Goal: Task Accomplishment & Management: Use online tool/utility

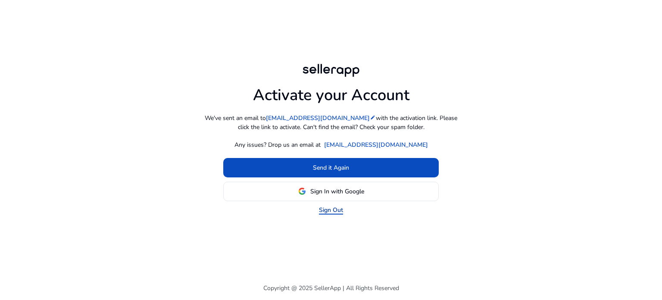
click at [328, 208] on link "Sign Out" at bounding box center [331, 209] width 24 height 9
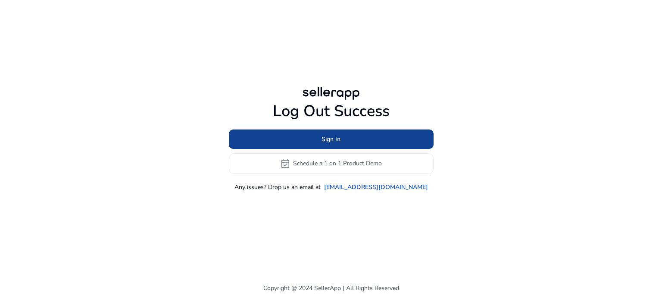
click at [343, 138] on span at bounding box center [331, 139] width 205 height 21
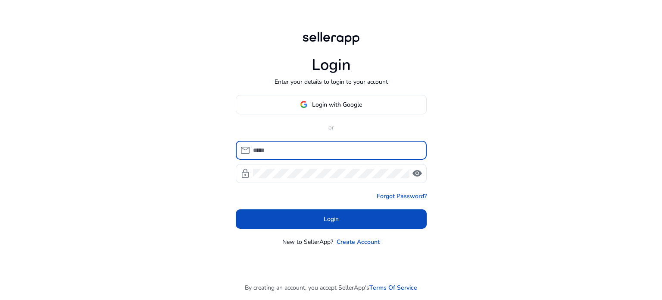
click at [338, 151] on input at bounding box center [336, 149] width 167 height 9
type input "**********"
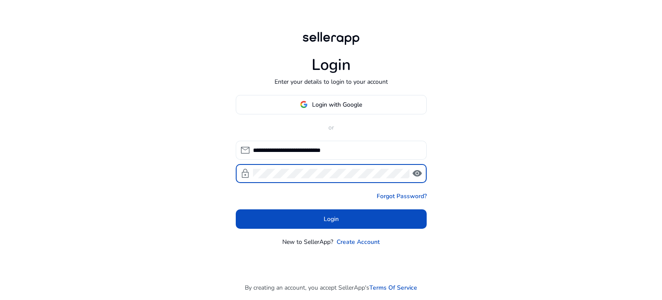
click button "Login" at bounding box center [331, 218] width 191 height 19
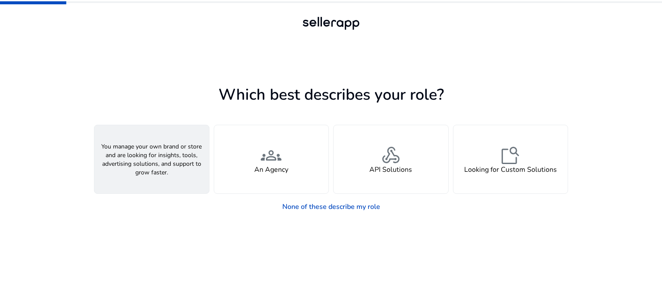
click at [146, 160] on span "person" at bounding box center [151, 155] width 21 height 21
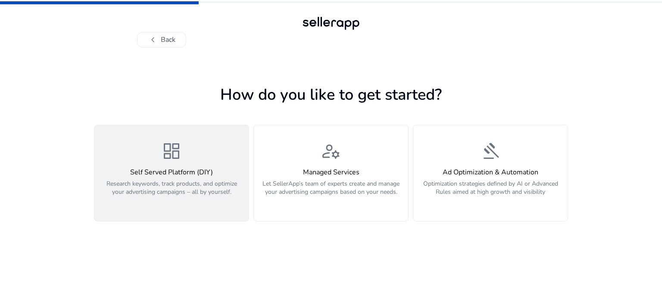
click at [202, 201] on p "Research keywords, track products, and optimize your advertising campaigns – al…" at bounding box center [172, 192] width 144 height 26
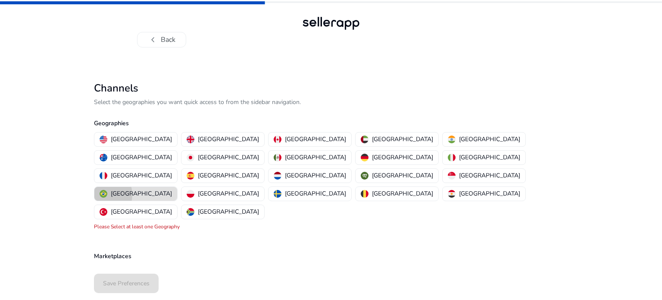
click at [107, 190] on img "button" at bounding box center [104, 194] width 8 height 8
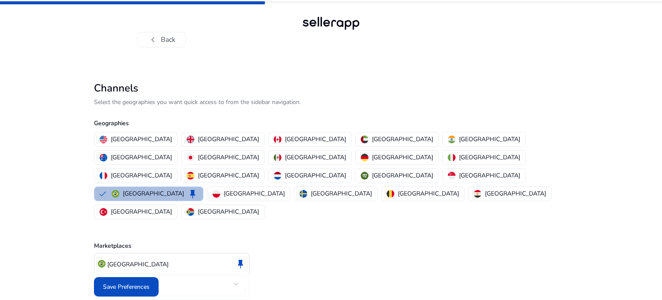
click at [211, 279] on mat-select "Amazon" at bounding box center [172, 285] width 134 height 13
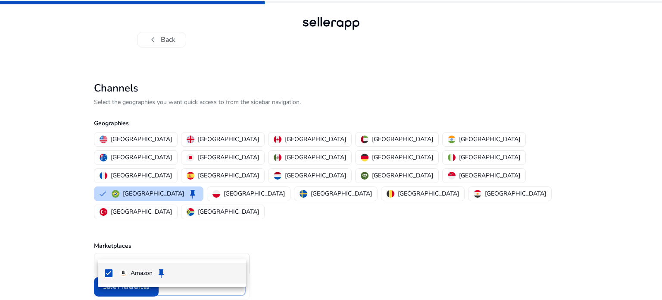
click at [211, 248] on div at bounding box center [331, 150] width 662 height 300
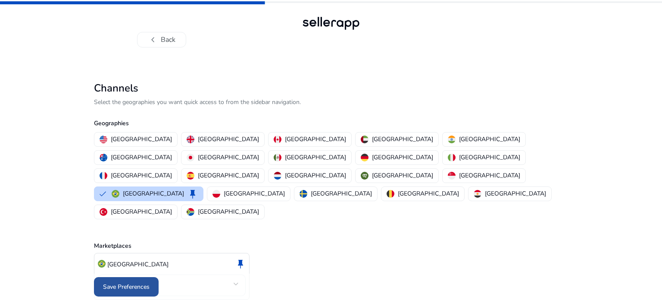
click at [132, 287] on span "Save Preferences" at bounding box center [126, 286] width 47 height 9
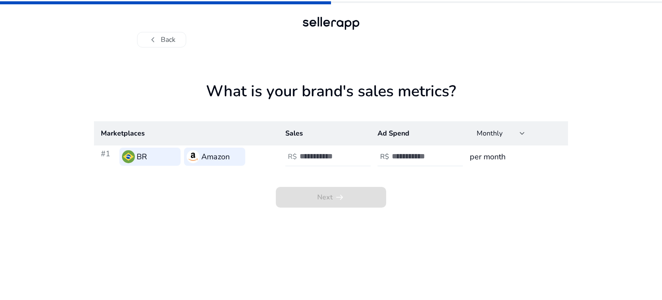
click at [323, 154] on input "number" at bounding box center [329, 155] width 58 height 9
click at [510, 130] on div "Monthly" at bounding box center [498, 133] width 43 height 9
click at [323, 132] on div at bounding box center [331, 150] width 662 height 300
click at [329, 159] on input "number" at bounding box center [329, 155] width 58 height 9
click at [316, 157] on input "number" at bounding box center [329, 155] width 58 height 9
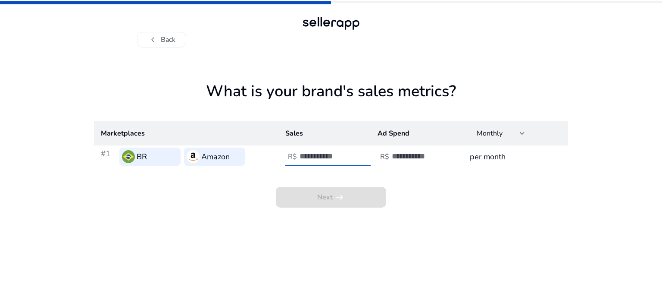
type input "***"
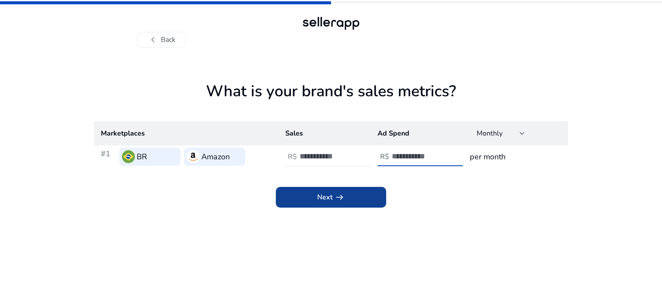
type input "***"
click at [345, 188] on span at bounding box center [331, 197] width 110 height 21
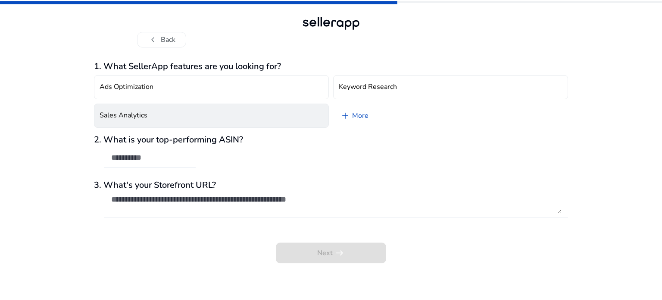
click at [217, 117] on button "Sales Analytics" at bounding box center [211, 115] width 235 height 24
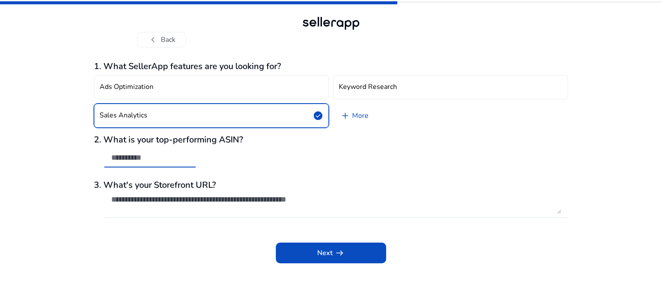
click at [167, 157] on input "text" at bounding box center [150, 157] width 78 height 9
click at [155, 159] on input "text" at bounding box center [150, 157] width 78 height 9
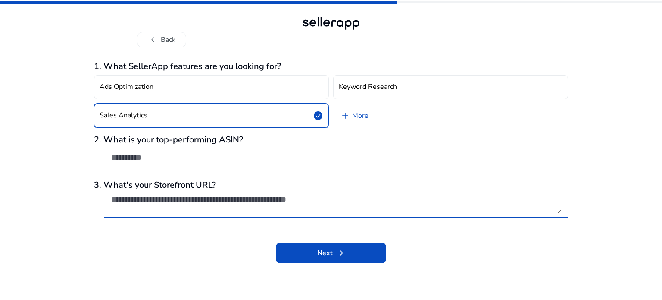
click at [195, 199] on textarea at bounding box center [336, 203] width 450 height 19
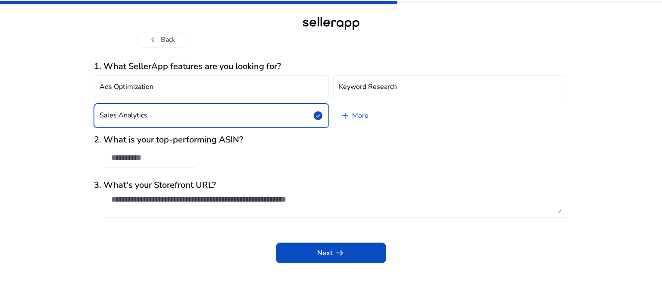
click at [193, 181] on h3 "3. What's your Storefront URL?" at bounding box center [331, 185] width 474 height 10
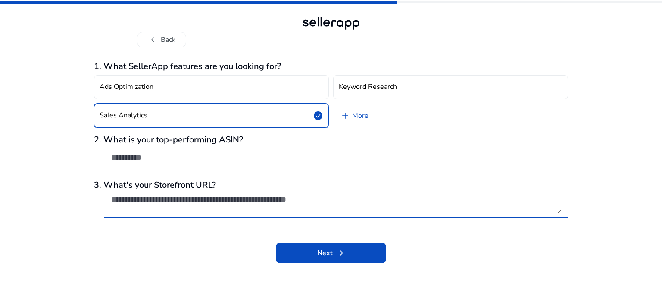
click at [337, 198] on textarea at bounding box center [336, 203] width 450 height 19
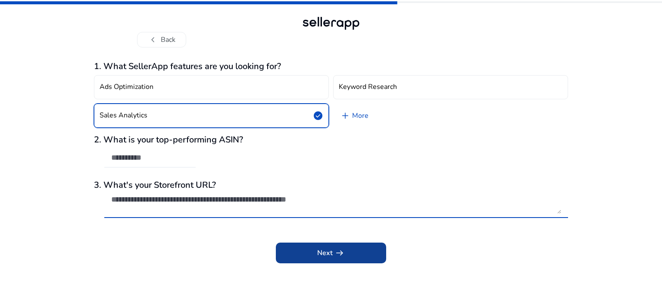
click at [333, 255] on app-icon "arrow_right_alt" at bounding box center [339, 253] width 12 height 10
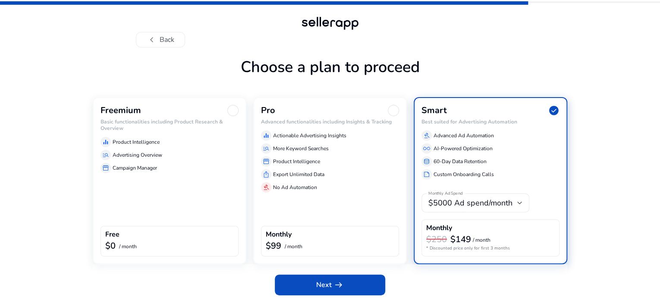
scroll to position [29, 0]
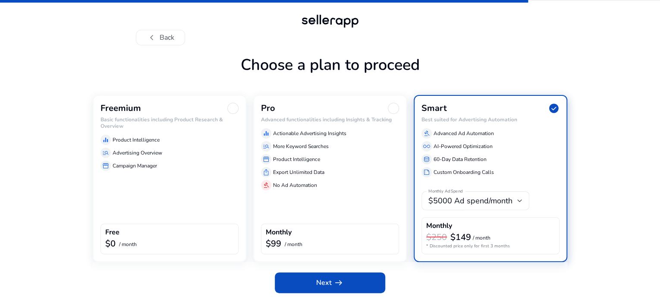
click at [159, 163] on div "storefront Campaign Manager" at bounding box center [169, 165] width 138 height 10
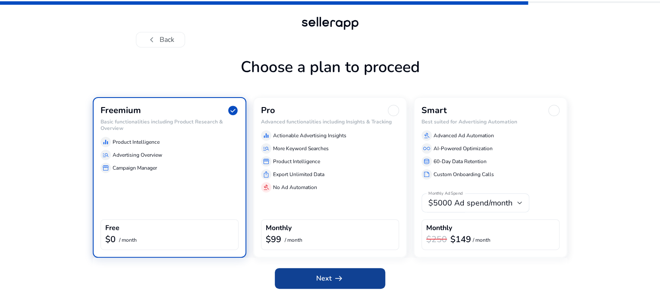
click at [333, 281] on span "arrow_right_alt" at bounding box center [338, 278] width 10 height 10
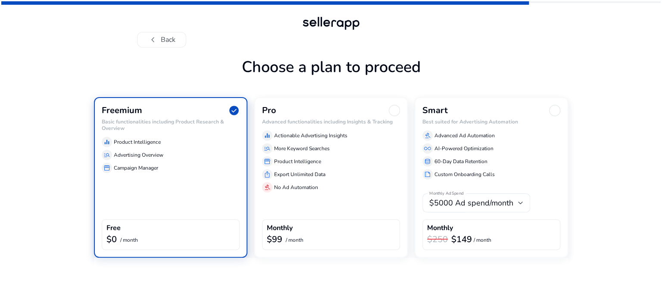
scroll to position [0, 0]
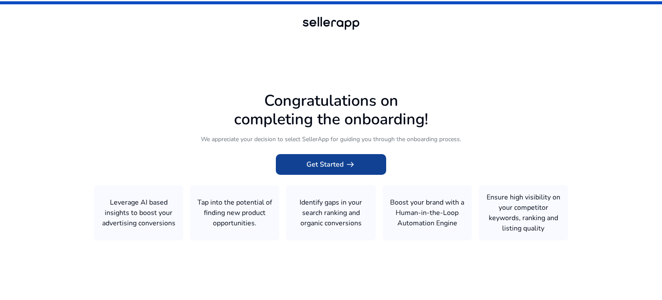
click at [338, 163] on span "Get Started arrow_right_alt" at bounding box center [331, 164] width 49 height 10
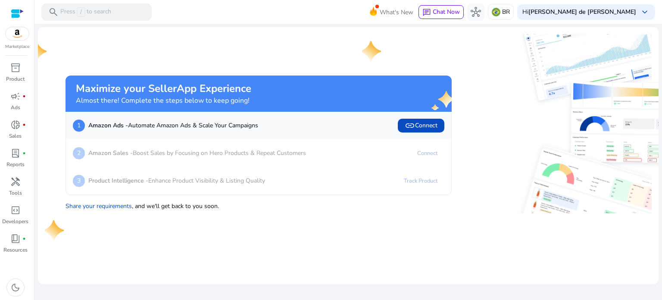
click at [176, 156] on p "Amazon Sales - Boost Sales by Focusing on Hero Products & Repeat Customers" at bounding box center [197, 152] width 218 height 9
click at [444, 153] on link "Connect" at bounding box center [428, 153] width 34 height 14
click at [18, 69] on span "inventory_2" at bounding box center [15, 68] width 10 height 10
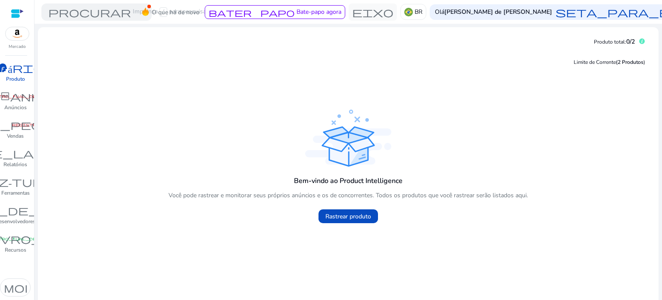
click at [89, 69] on div "Limite de Corrente (2 Produtos )" at bounding box center [348, 62] width 607 height 18
click at [13, 73] on font "inventário_2" at bounding box center [15, 68] width 98 height 12
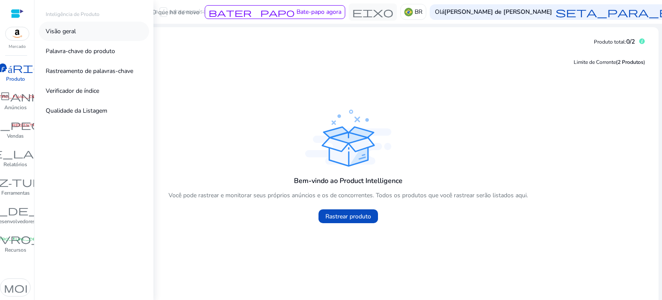
click at [96, 32] on link "Visão geral" at bounding box center [94, 31] width 110 height 19
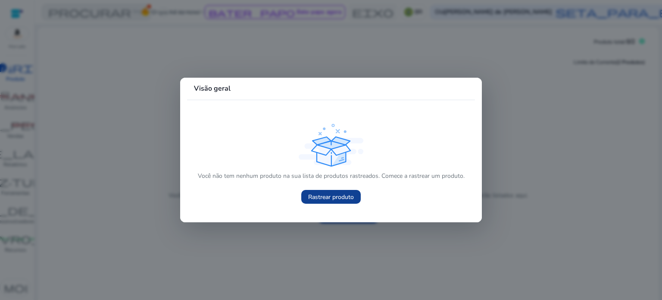
click at [335, 197] on font "Rastrear produto" at bounding box center [331, 197] width 46 height 8
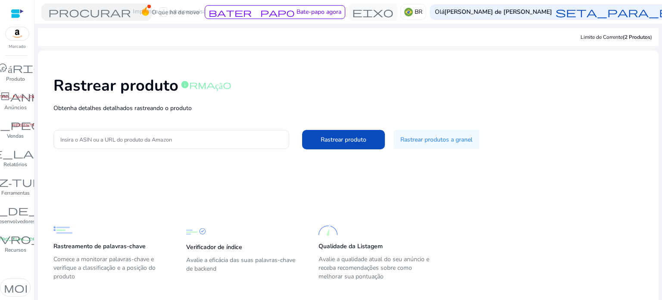
click at [358, 236] on div "Qualidade da Listagem Avalie a qualidade atual do seu anúncio e receba recomend…" at bounding box center [377, 251] width 116 height 63
click at [423, 146] on span at bounding box center [437, 139] width 86 height 21
click at [150, 151] on div "Rastrear produto informação Obtenha detalhes detalhados rastreando o produto In…" at bounding box center [348, 111] width 607 height 109
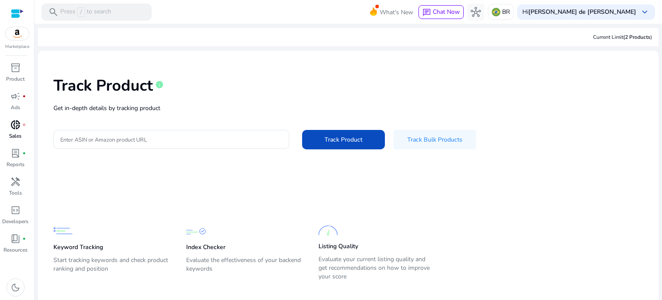
click at [19, 130] on span "donut_small" at bounding box center [15, 124] width 10 height 10
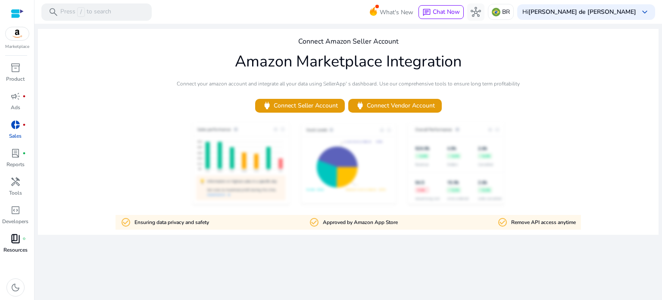
click at [16, 250] on p "Resources" at bounding box center [15, 250] width 24 height 8
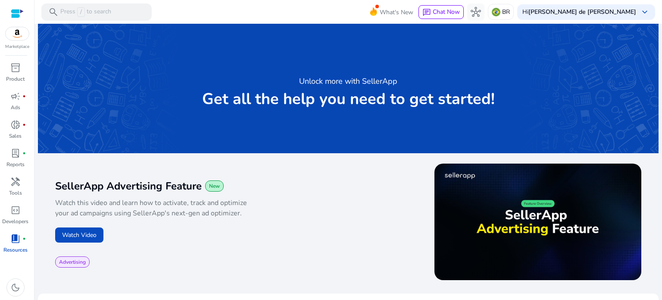
drag, startPoint x: 28, startPoint y: 284, endPoint x: 18, endPoint y: 282, distance: 9.6
click at [28, 284] on div "dark_mode" at bounding box center [15, 287] width 31 height 25
click at [18, 282] on span "dark_mode" at bounding box center [15, 287] width 10 height 10
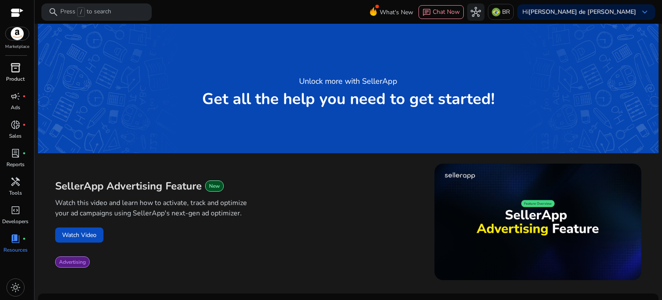
click at [21, 70] on div "inventory_2" at bounding box center [15, 68] width 24 height 14
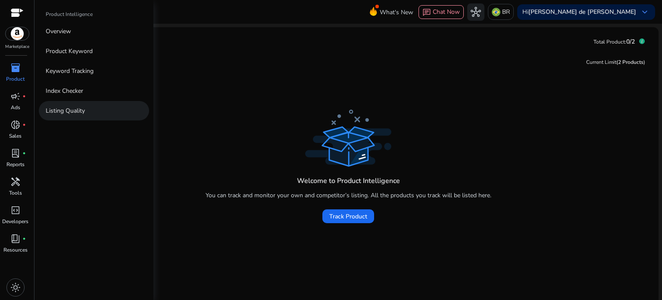
click at [95, 108] on link "Listing Quality" at bounding box center [94, 110] width 110 height 19
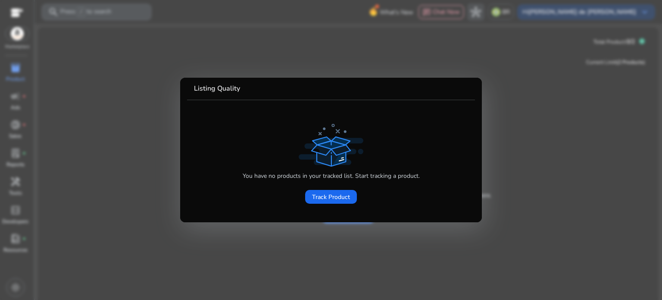
click at [328, 234] on div at bounding box center [331, 150] width 662 height 300
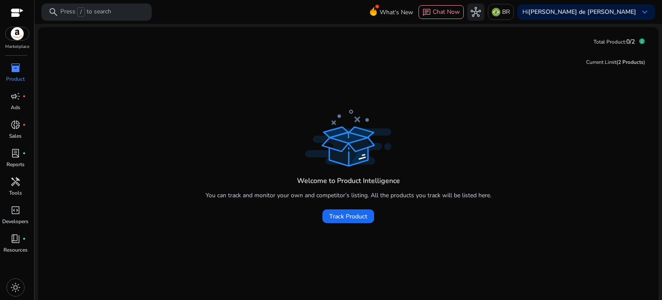
click at [15, 73] on span "inventory_2" at bounding box center [15, 68] width 10 height 10
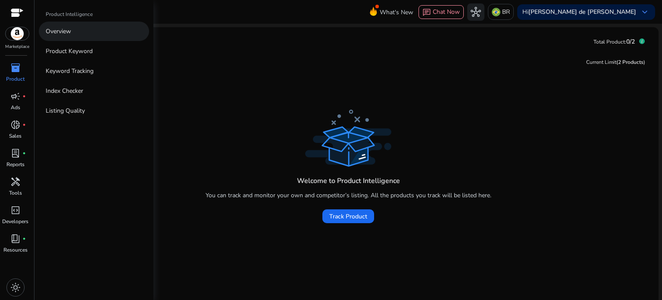
click at [76, 32] on link "Overview" at bounding box center [94, 31] width 110 height 19
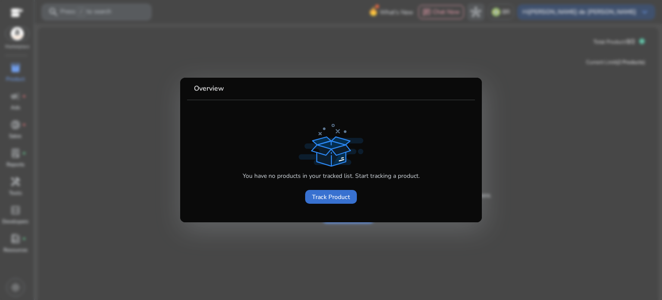
click at [335, 195] on span "Track Product" at bounding box center [331, 196] width 38 height 9
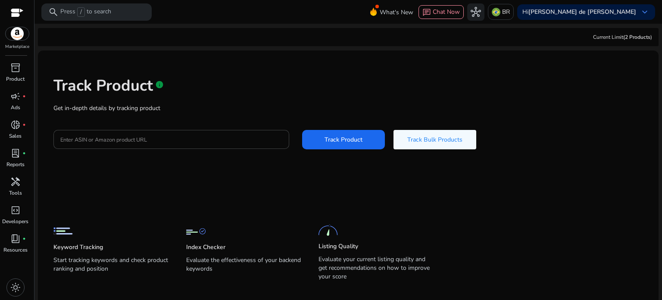
click at [213, 128] on div "Track Product info Get in-depth details by tracking product Enter ASIN or Amazo…" at bounding box center [348, 111] width 607 height 109
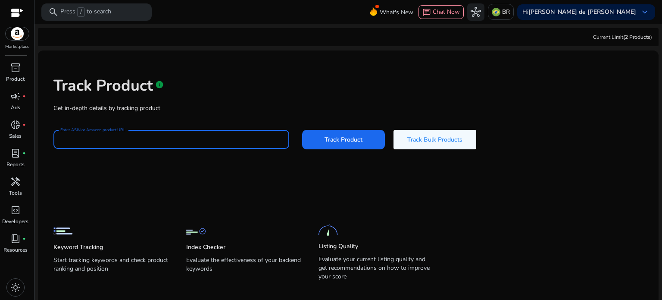
click at [211, 135] on input "Enter ASIN or Amazon product URL" at bounding box center [171, 139] width 222 height 9
paste input "**********"
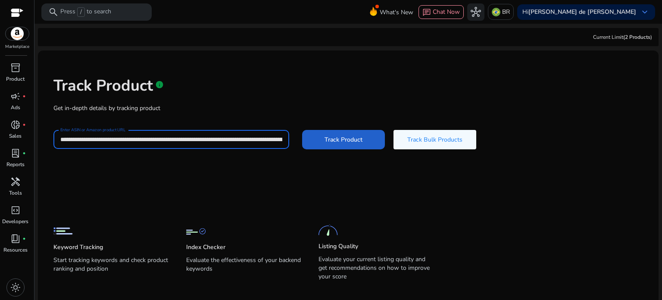
scroll to position [0, 197]
type input "**********"
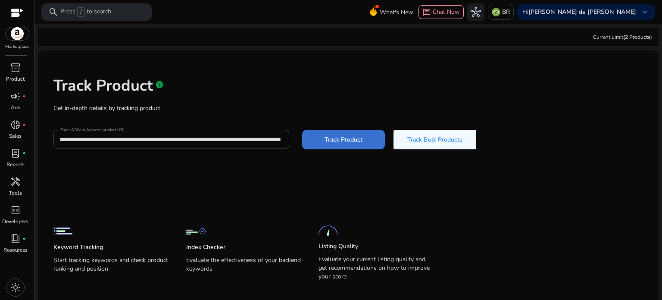
click at [338, 138] on span "Track Product" at bounding box center [344, 139] width 38 height 9
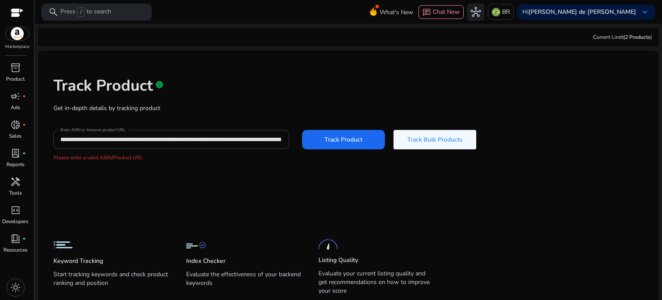
click at [200, 138] on input "**********" at bounding box center [170, 139] width 221 height 9
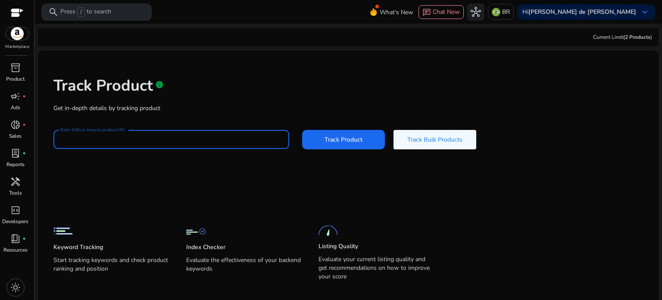
paste input "********"
paste input "**"
type input "**********"
click at [333, 144] on span "Track Product" at bounding box center [344, 139] width 38 height 9
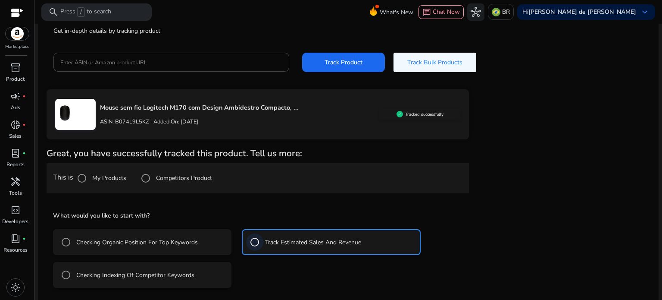
scroll to position [116, 0]
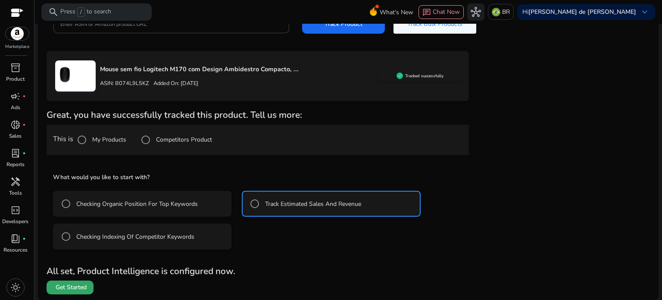
click at [69, 287] on span "Get Started" at bounding box center [71, 287] width 31 height 9
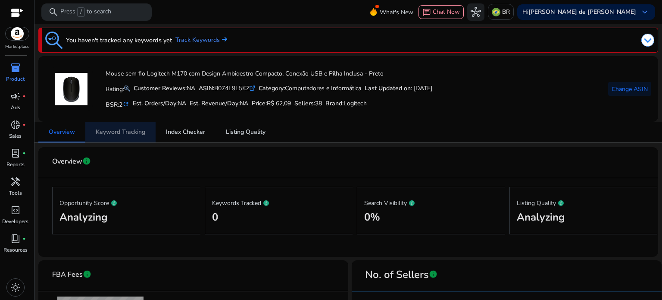
click at [129, 130] on span "Keyword Tracking" at bounding box center [121, 132] width 50 height 6
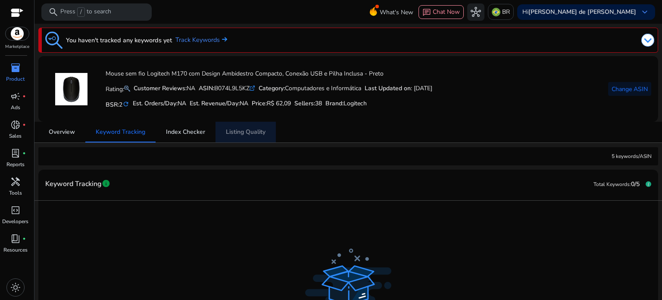
click at [233, 129] on span "Listing Quality" at bounding box center [246, 132] width 40 height 6
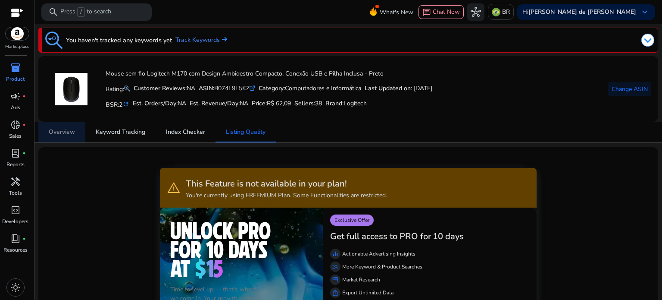
click at [64, 134] on span "Overview" at bounding box center [62, 132] width 26 height 6
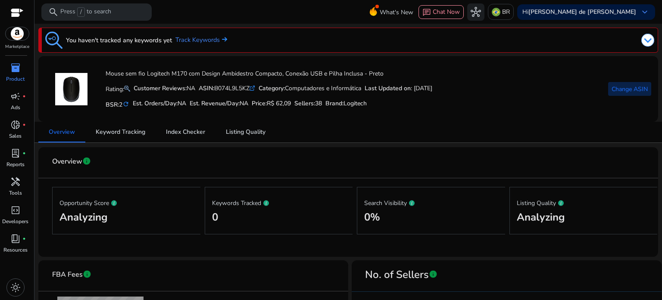
click at [616, 88] on span "Change ASIN" at bounding box center [630, 89] width 36 height 9
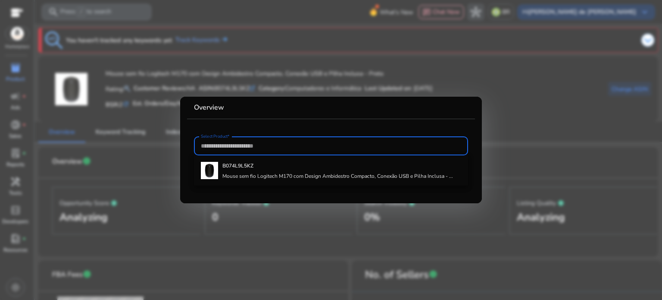
paste input "**********"
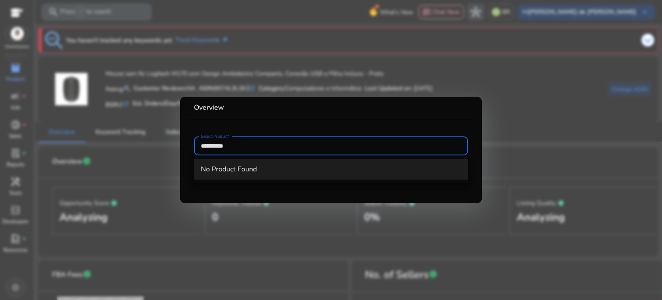
type input "**********"
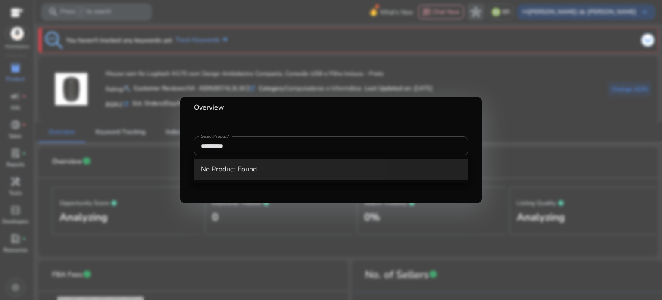
click at [264, 168] on span "No Product Found" at bounding box center [331, 168] width 260 height 9
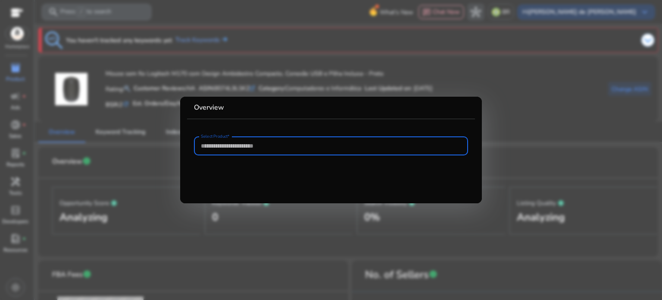
click at [258, 145] on input "Select Product*" at bounding box center [331, 145] width 260 height 9
paste input "**********"
type input "**********"
click at [264, 147] on input "**********" at bounding box center [331, 145] width 260 height 9
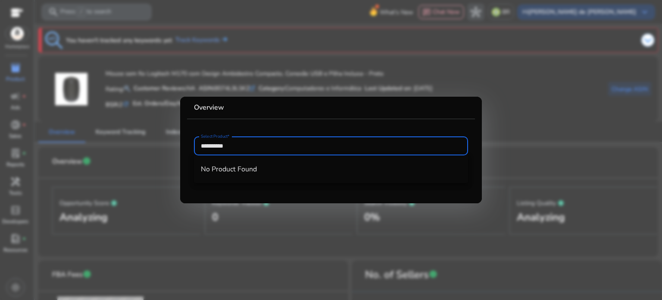
click at [264, 147] on input "**********" at bounding box center [331, 145] width 260 height 9
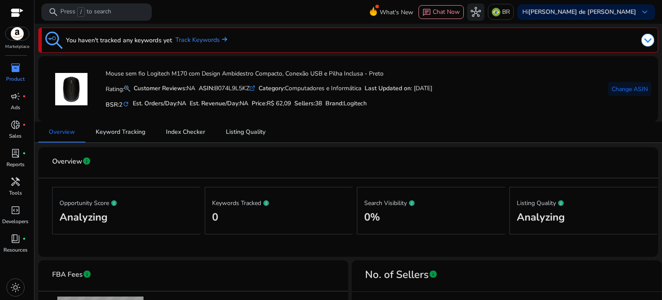
click at [15, 74] on div "inventory_2" at bounding box center [15, 68] width 24 height 14
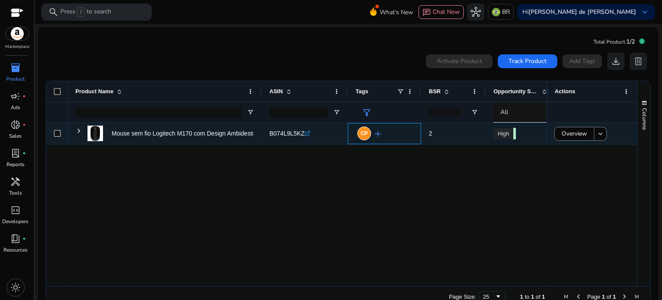
click at [376, 132] on span "add" at bounding box center [378, 134] width 10 height 10
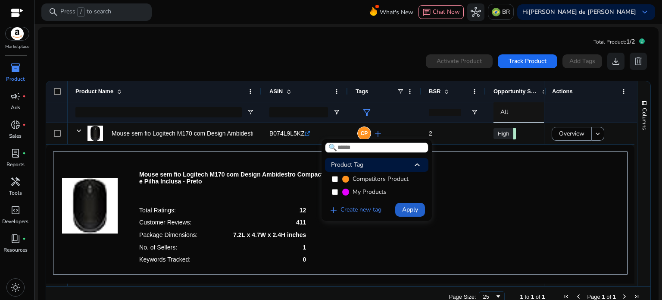
click at [412, 208] on span "Apply" at bounding box center [410, 209] width 16 height 9
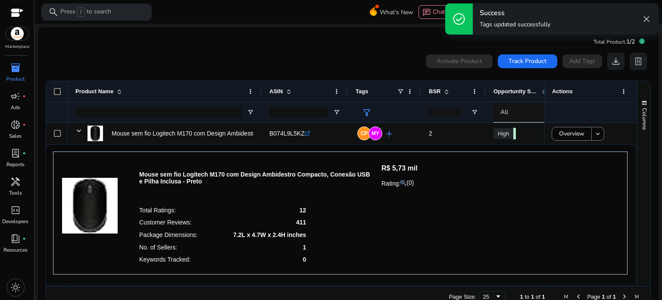
click at [339, 37] on mat-card "Total Product: 1/2 0 products selected Activate Product Track Product Add Tags …" at bounding box center [348, 173] width 621 height 292
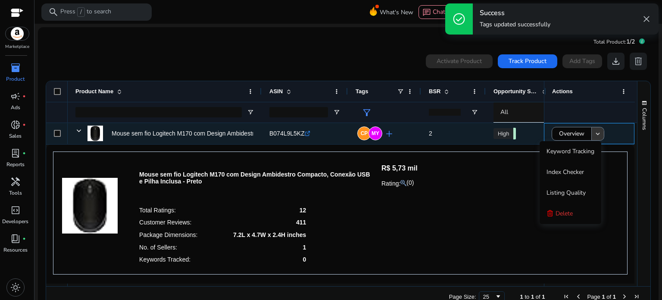
click at [597, 132] on mat-icon "keyboard_arrow_down" at bounding box center [598, 134] width 8 height 8
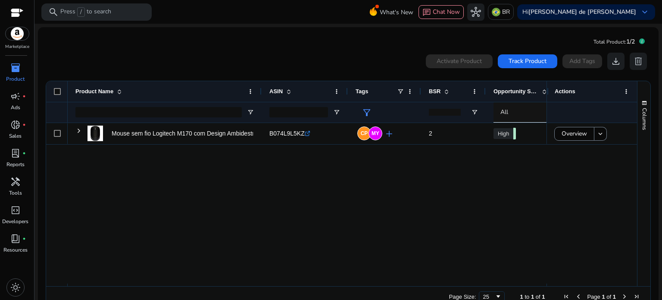
click at [389, 166] on div "Mouse sem fio Logitech M170 com Design Ambidestro Compacto, Conexão... B074L9L5…" at bounding box center [307, 203] width 479 height 160
click at [517, 61] on span "Track Product" at bounding box center [528, 60] width 38 height 9
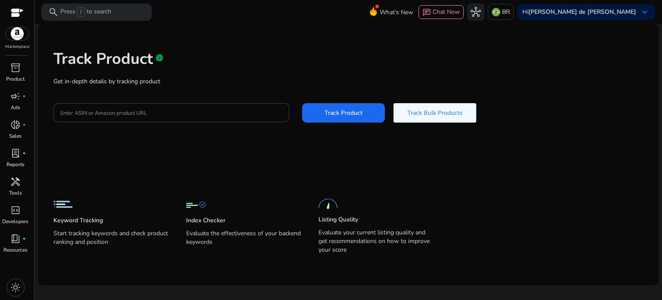
click at [245, 86] on p "Get in-depth details by tracking product" at bounding box center [348, 81] width 590 height 9
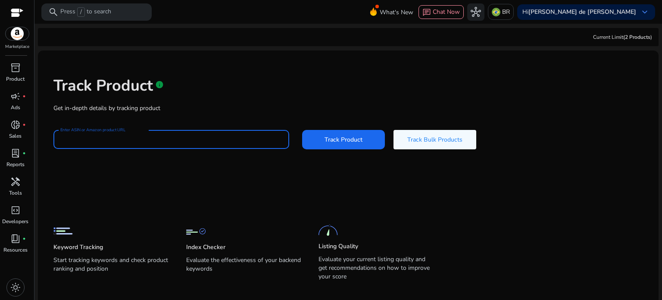
click at [242, 135] on input "Enter ASIN or Amazon product URL" at bounding box center [171, 139] width 222 height 9
paste input "**********"
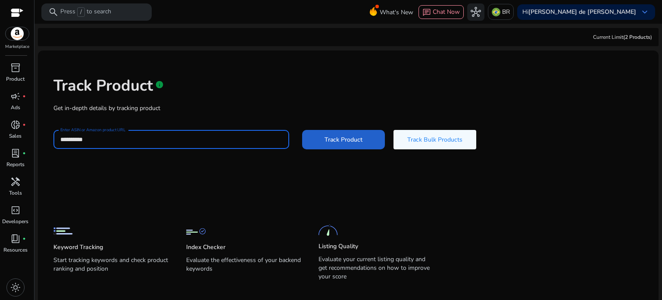
type input "**********"
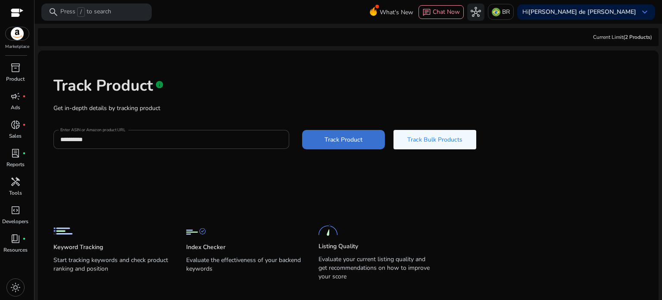
click at [338, 147] on span at bounding box center [343, 139] width 83 height 21
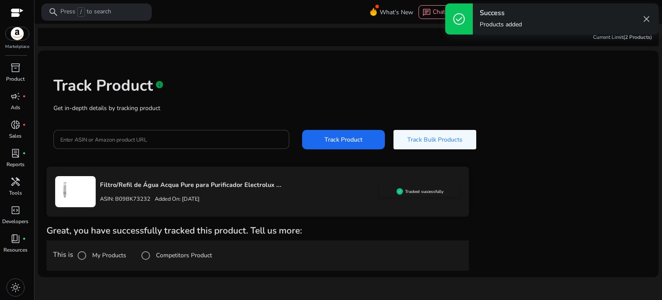
click at [120, 253] on label "My Products" at bounding box center [109, 255] width 36 height 9
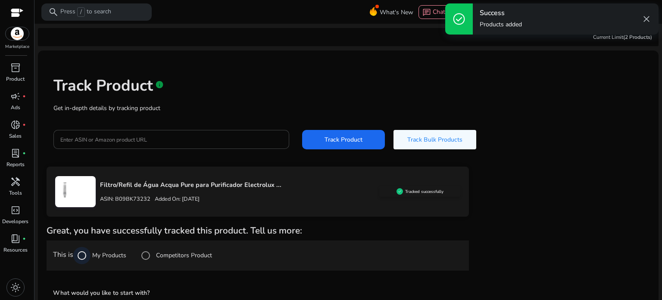
scroll to position [77, 0]
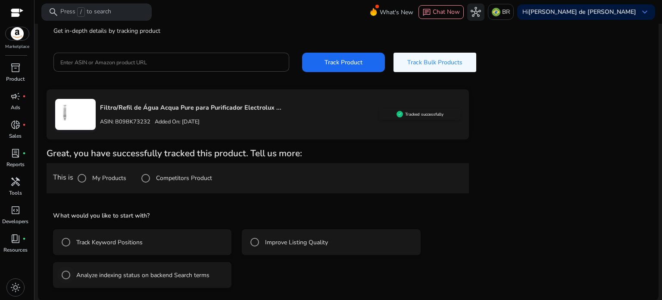
click at [198, 275] on label "Analyze indexing status on backend Search terms" at bounding box center [142, 274] width 135 height 9
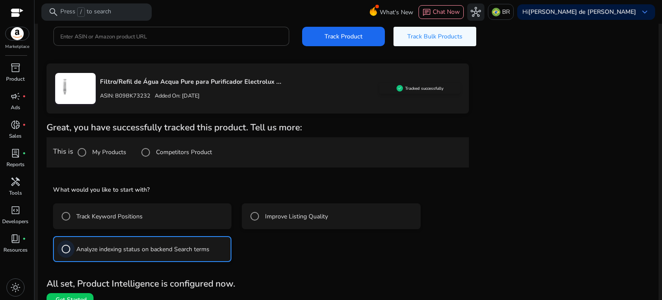
scroll to position [116, 0]
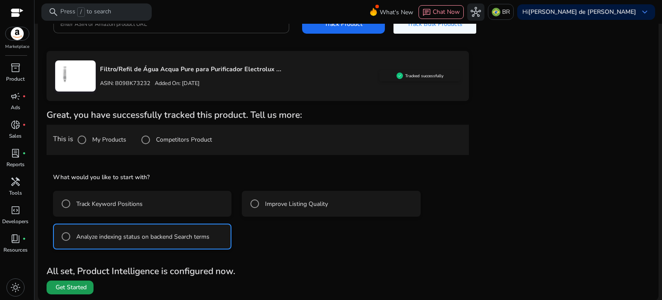
click at [54, 287] on span "Get Started" at bounding box center [69, 287] width 33 height 9
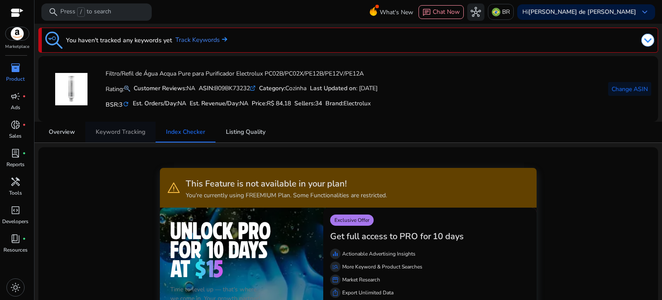
click at [119, 130] on span "Keyword Tracking" at bounding box center [121, 132] width 50 height 6
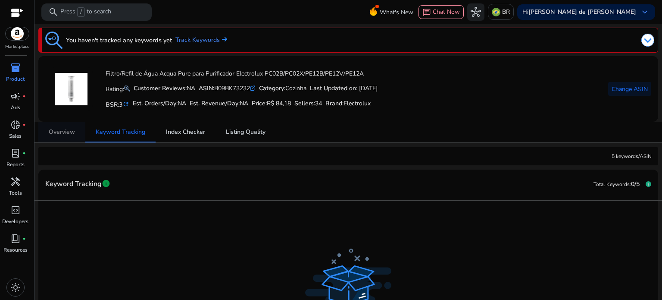
click at [57, 133] on span "Overview" at bounding box center [62, 132] width 26 height 6
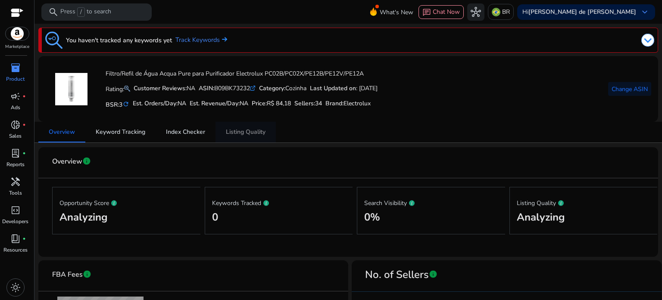
click at [245, 132] on span "Listing Quality" at bounding box center [246, 132] width 40 height 6
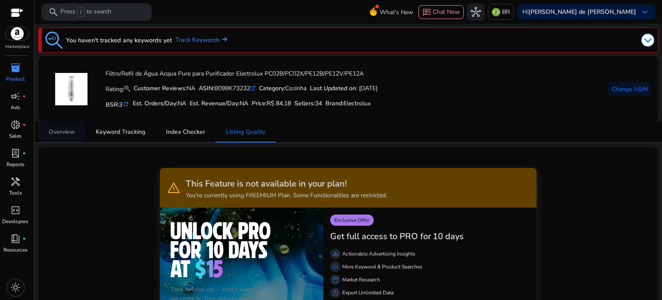
click at [70, 131] on span "Overview" at bounding box center [62, 132] width 26 height 6
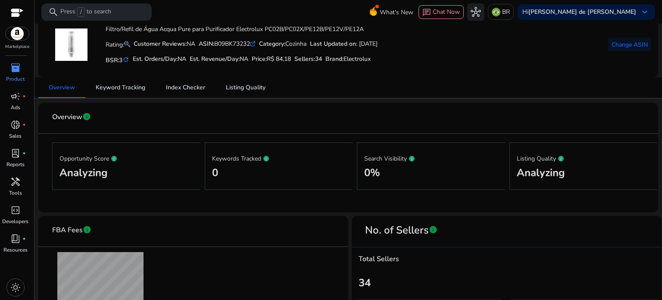
scroll to position [86, 0]
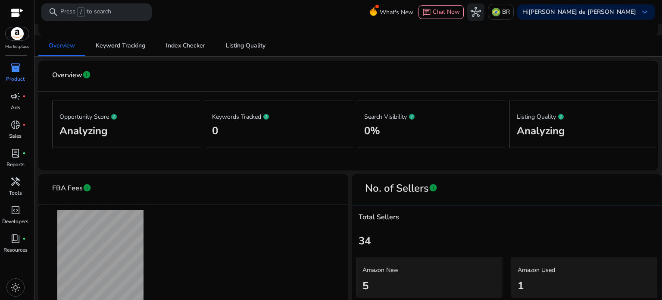
click at [155, 132] on h2 "Analyzing" at bounding box center [127, 131] width 134 height 13
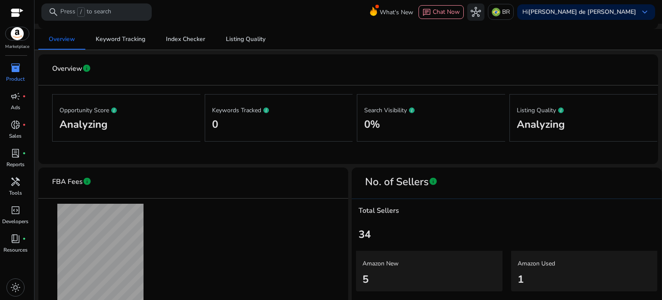
scroll to position [0, 0]
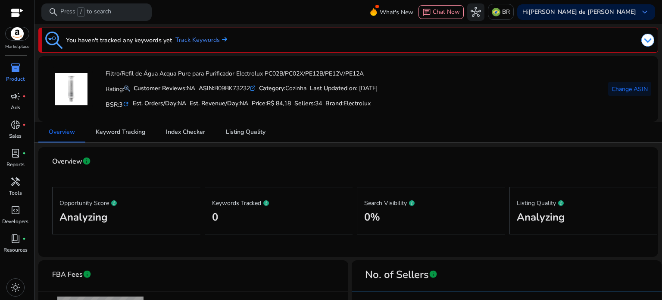
click at [22, 63] on div "inventory_2" at bounding box center [15, 68] width 24 height 14
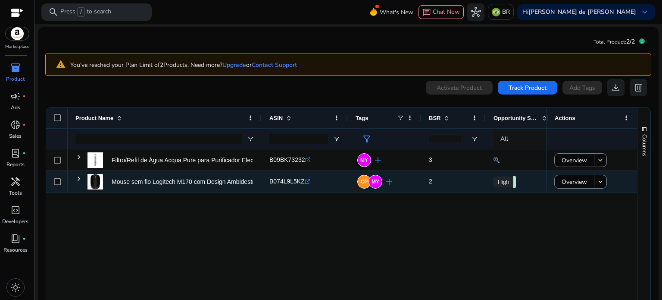
click at [439, 182] on span "2" at bounding box center [453, 181] width 49 height 18
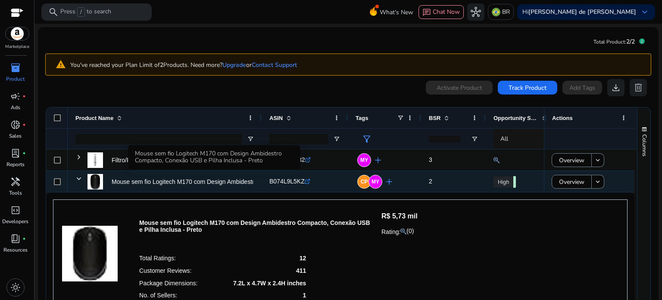
click at [216, 182] on p "Mouse sem fio Logitech M170 com Design Ambidestro Compacto, Conexão..." at bounding box center [216, 182] width 208 height 18
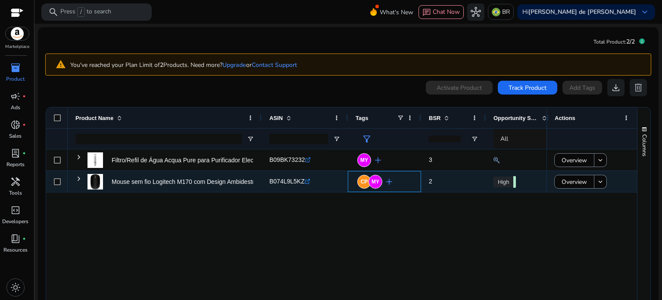
click at [398, 178] on div "CP MY add" at bounding box center [386, 181] width 53 height 16
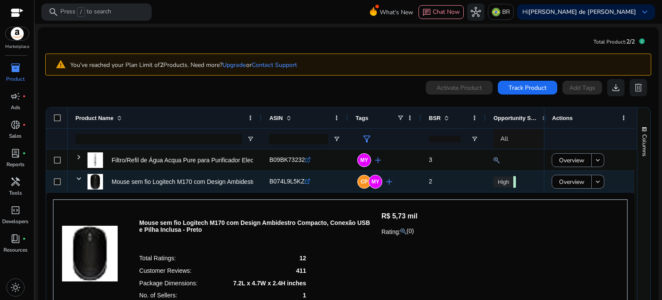
click at [450, 177] on span "2" at bounding box center [453, 181] width 49 height 18
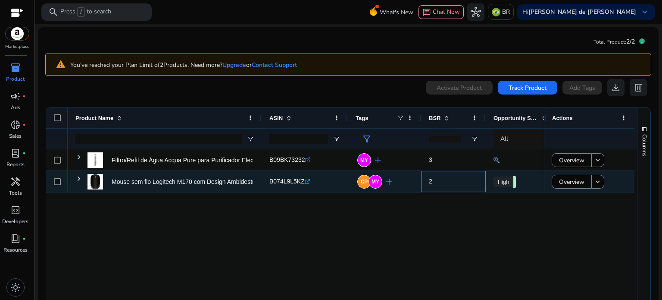
click at [450, 177] on span "2" at bounding box center [453, 181] width 49 height 18
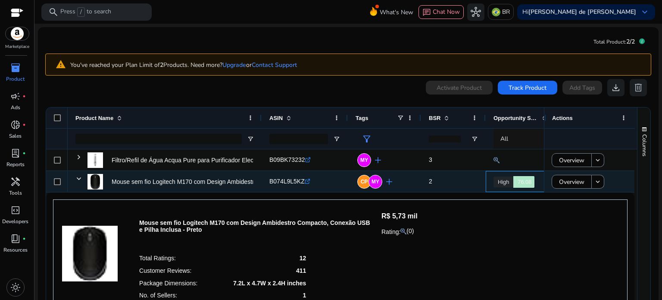
click at [510, 178] on link "High 76.08" at bounding box center [504, 181] width 20 height 11
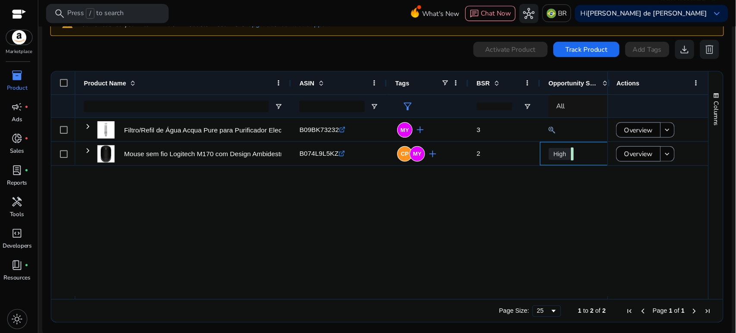
scroll to position [45, 0]
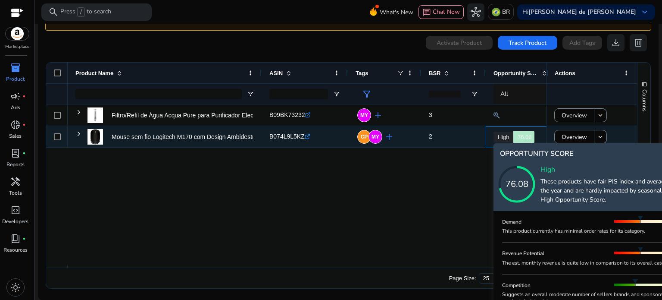
click at [495, 132] on link "High 76.08" at bounding box center [504, 137] width 20 height 11
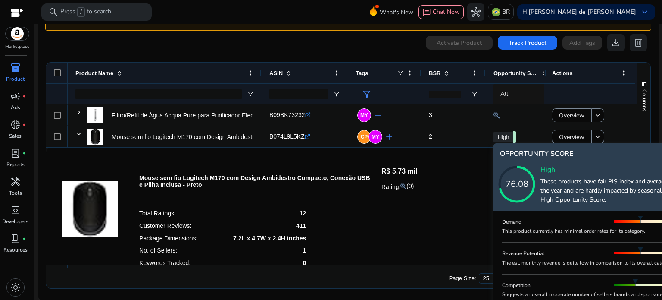
click at [561, 198] on icon at bounding box center [526, 175] width 86 height 86
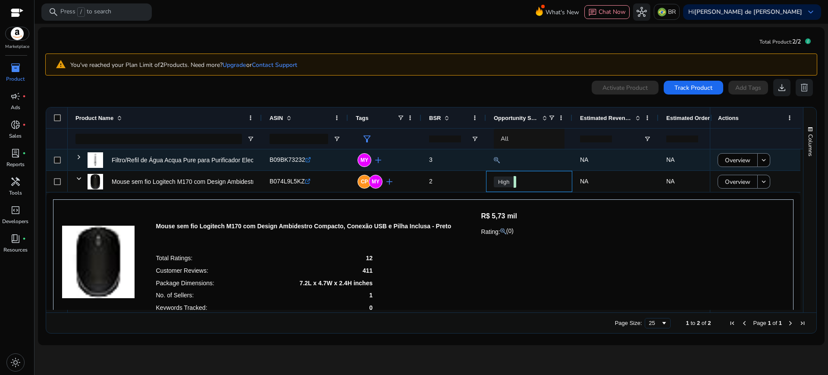
scroll to position [0, 0]
click at [604, 157] on span "NA" at bounding box center [615, 160] width 71 height 18
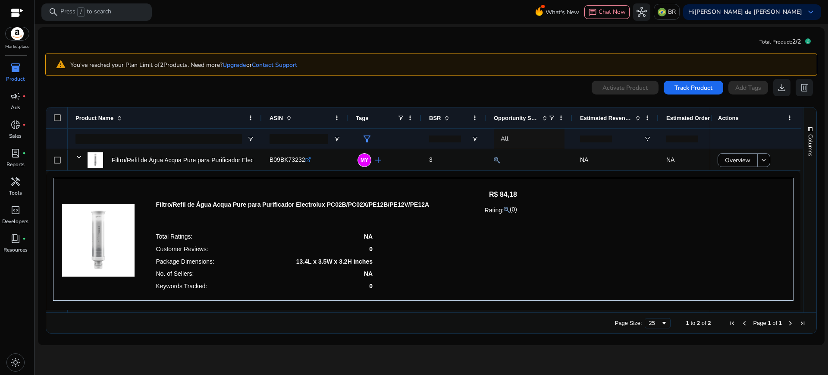
click at [662, 80] on app-icon-holder "delete" at bounding box center [804, 87] width 17 height 17
click at [662, 85] on app-icon-holder "delete" at bounding box center [804, 87] width 17 height 17
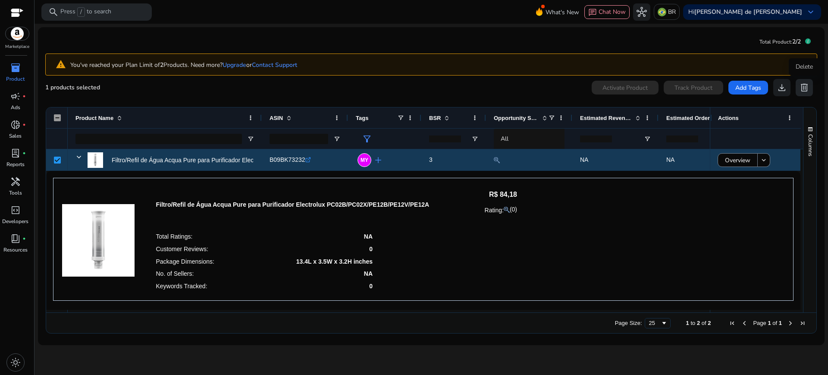
click at [662, 91] on span "delete" at bounding box center [804, 87] width 10 height 10
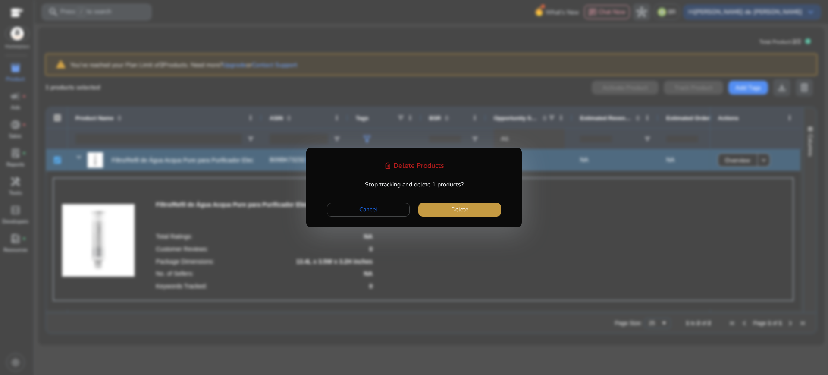
click at [451, 209] on span "Delete" at bounding box center [459, 209] width 17 height 9
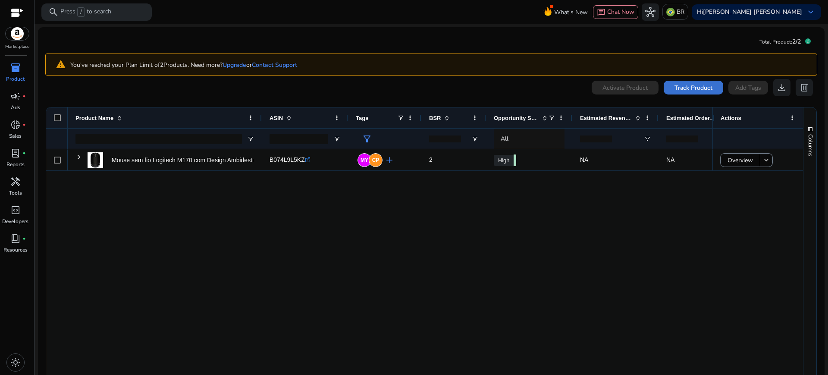
click at [685, 87] on span "Track Product" at bounding box center [693, 87] width 38 height 9
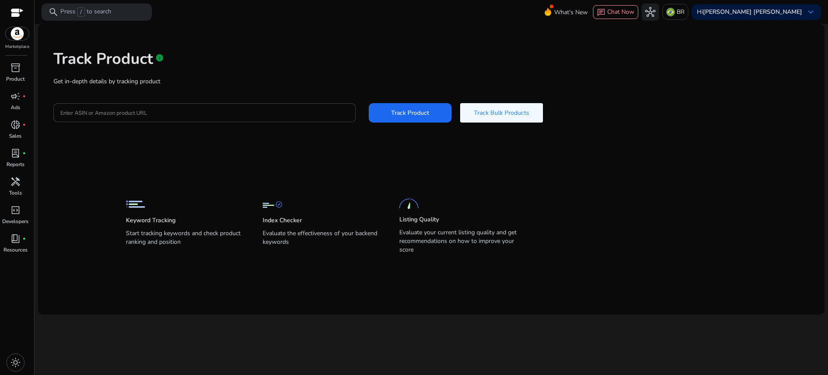
click at [238, 113] on div "Track Product info Get in-depth details by tracking product Enter ASIN or Amazo…" at bounding box center [431, 85] width 773 height 109
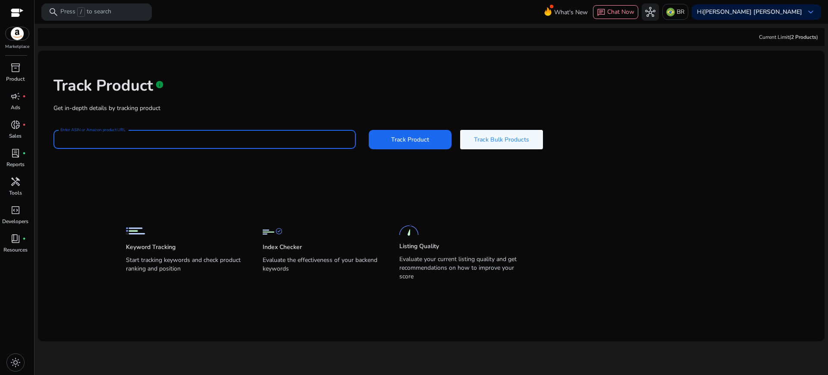
paste input "**********"
type input "**********"
click at [398, 139] on span "Track Product" at bounding box center [410, 139] width 38 height 9
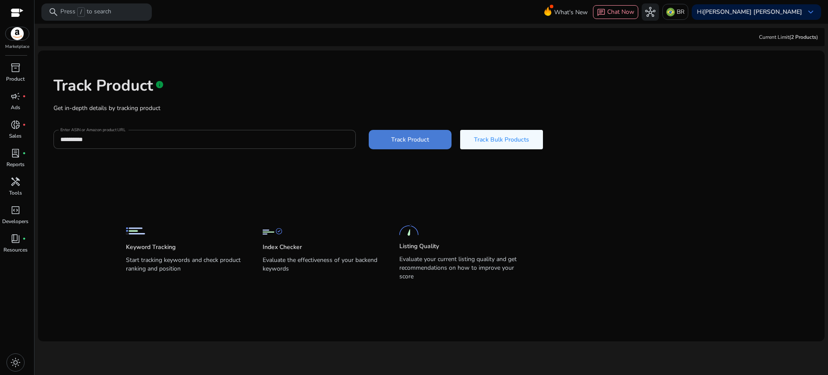
click at [434, 138] on span at bounding box center [410, 139] width 83 height 21
click at [15, 73] on span "inventory_2" at bounding box center [15, 68] width 10 height 10
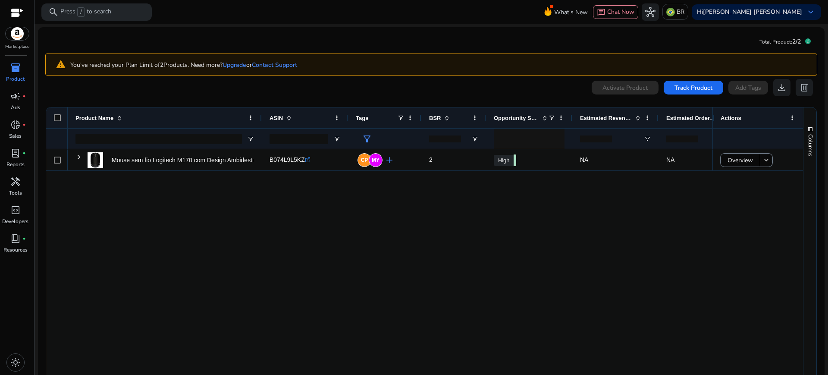
click at [624, 207] on div "Mouse sem fio Logitech M170 com Design Ambidestro Compacto, Conexão... B074L9L5…" at bounding box center [390, 266] width 645 height 235
click at [799, 38] on div "Total Product: 2/2" at bounding box center [784, 41] width 51 height 15
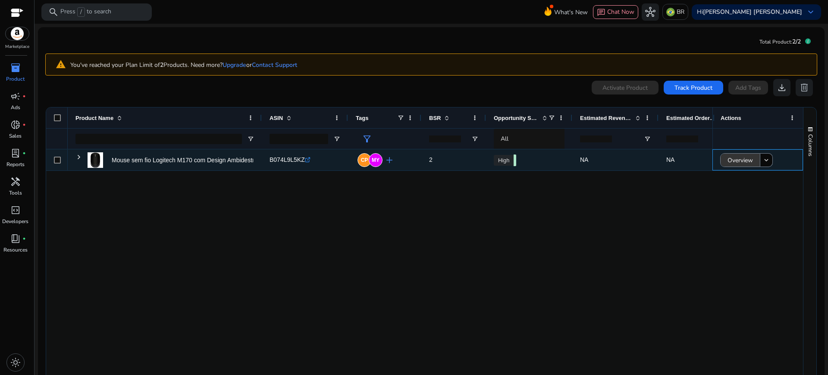
click at [729, 160] on span "Overview" at bounding box center [739, 160] width 25 height 18
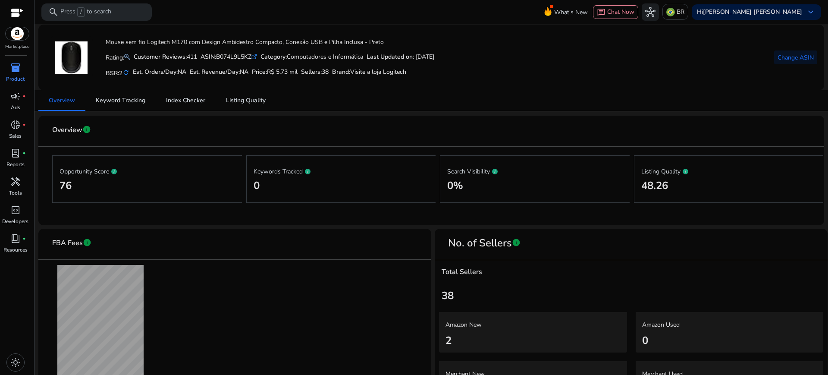
scroll to position [66, 0]
